Goal: Transaction & Acquisition: Purchase product/service

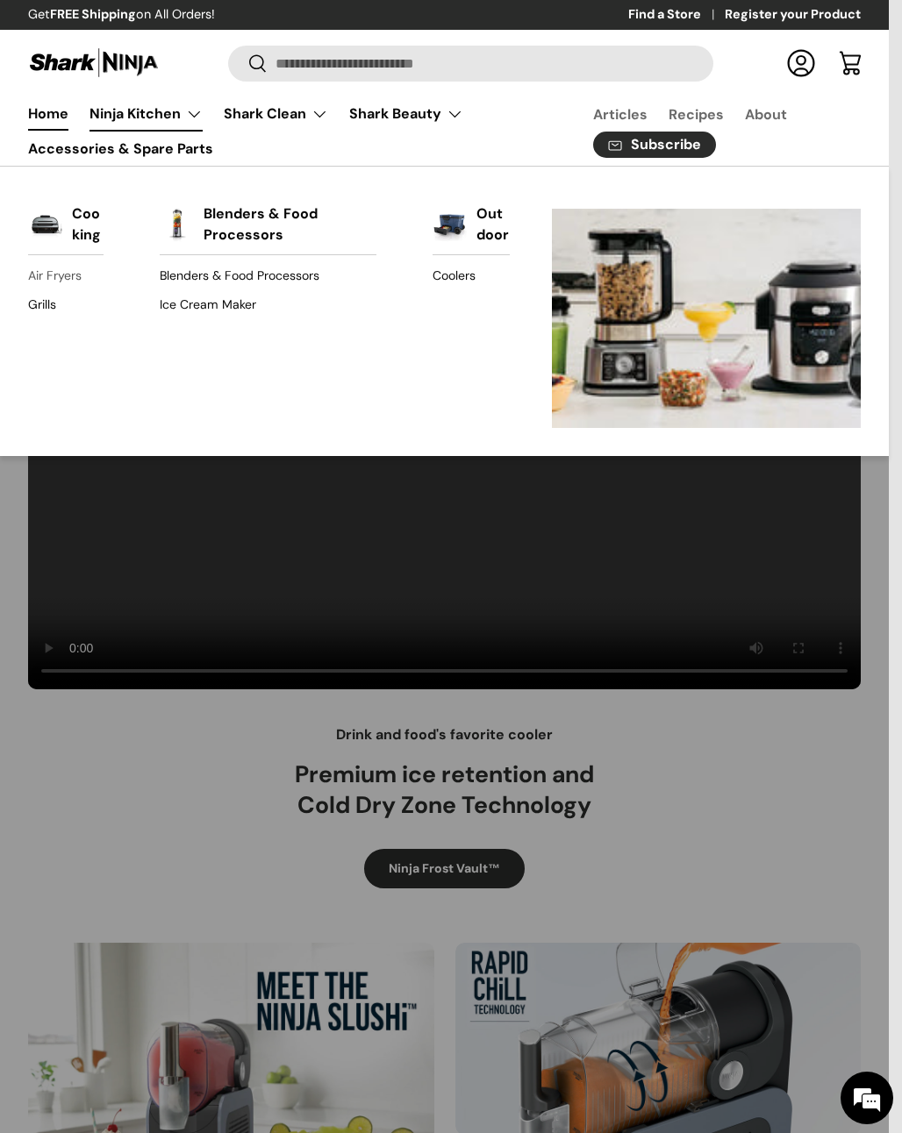
click at [55, 278] on link "Air Fryers" at bounding box center [65, 276] width 75 height 28
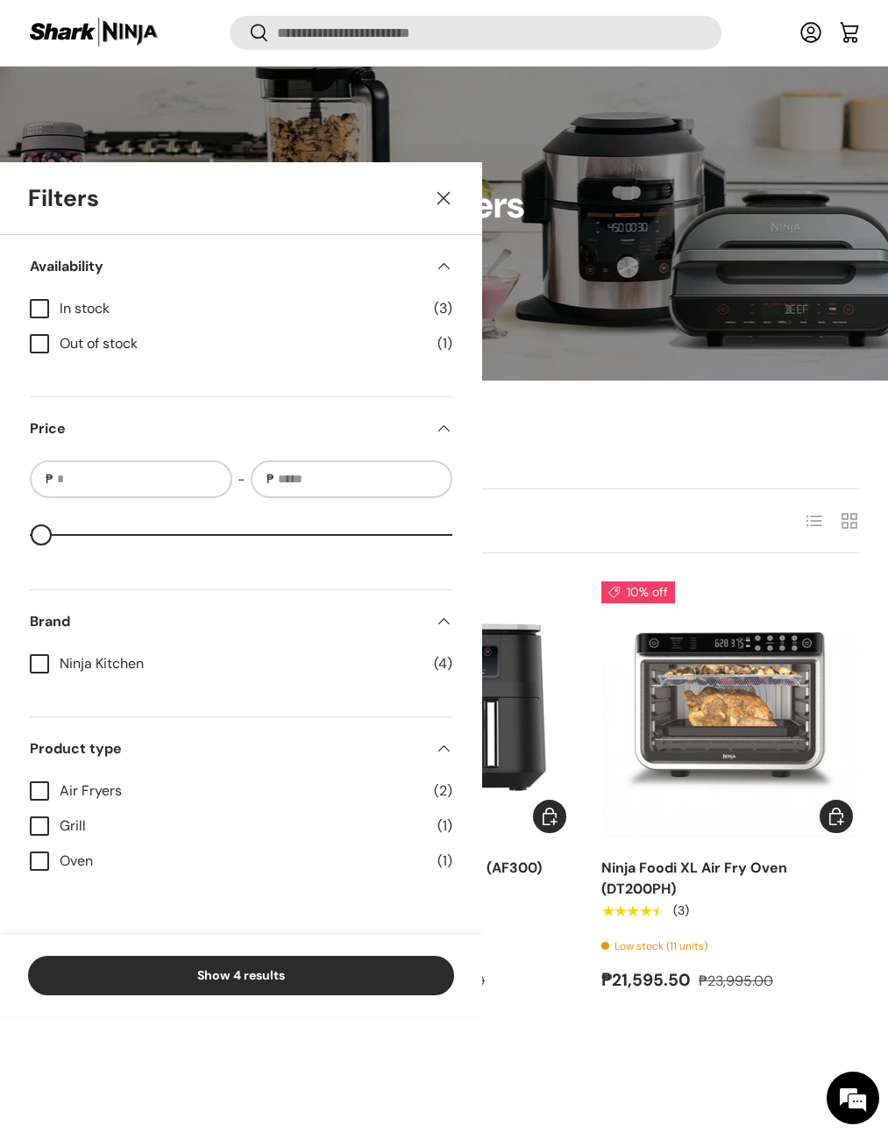
scroll to position [184, 0]
click at [0, 0] on img "Ninja Dual Zone Air Fryer (AF300)" at bounding box center [0, 0] width 0 height 0
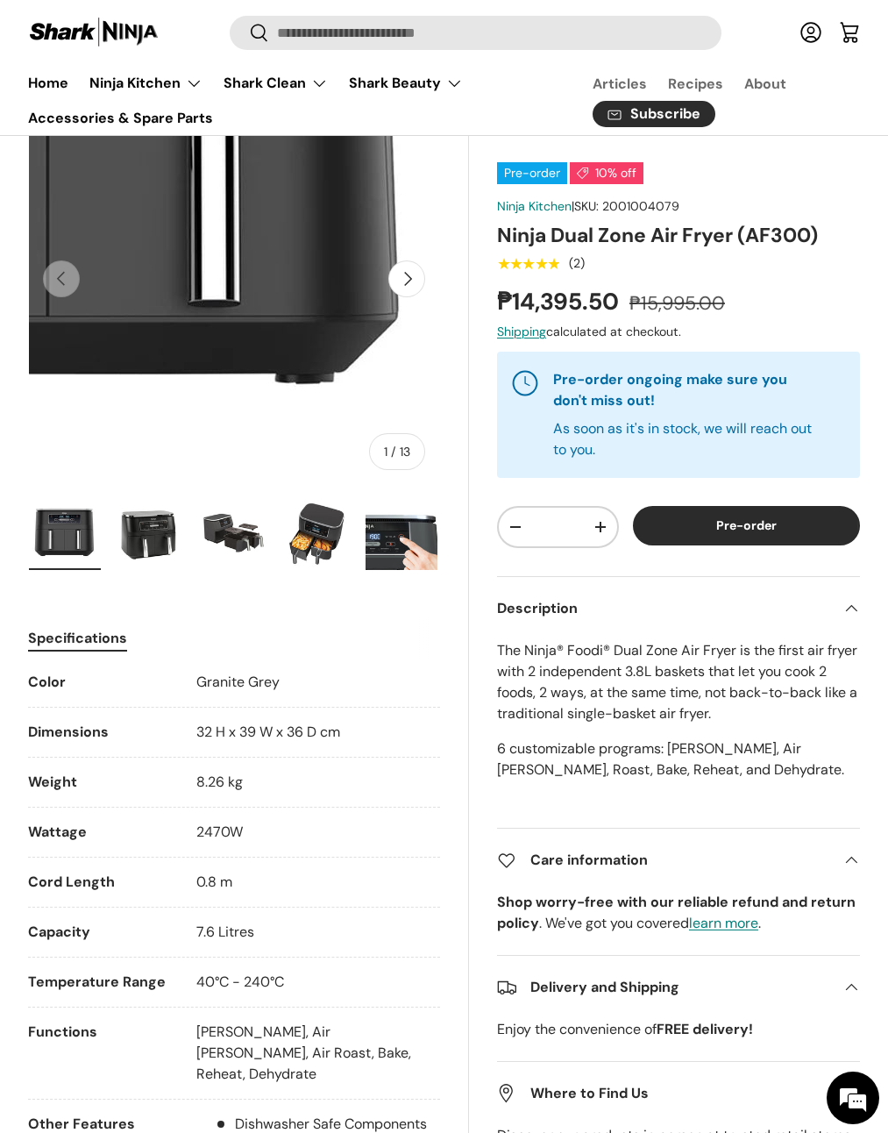
scroll to position [122, 0]
